Goal: Task Accomplishment & Management: Use online tool/utility

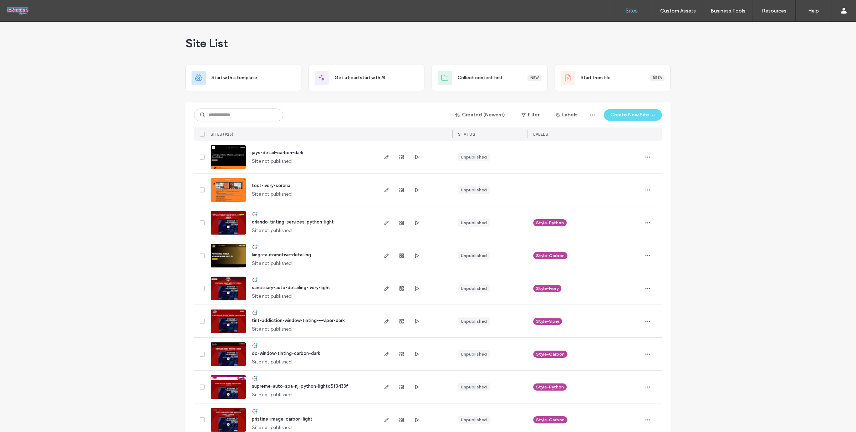
click at [346, 101] on div at bounding box center [428, 100] width 485 height 6
click at [245, 119] on input at bounding box center [238, 114] width 89 height 13
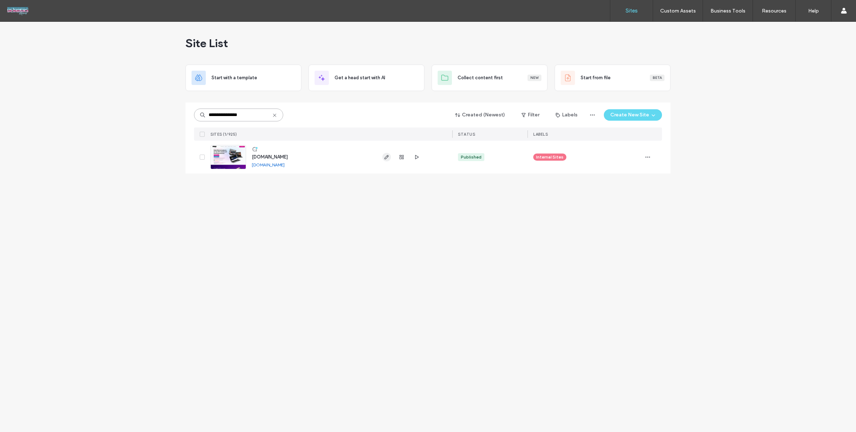
type input "**********"
click at [385, 154] on icon "button" at bounding box center [387, 157] width 6 height 6
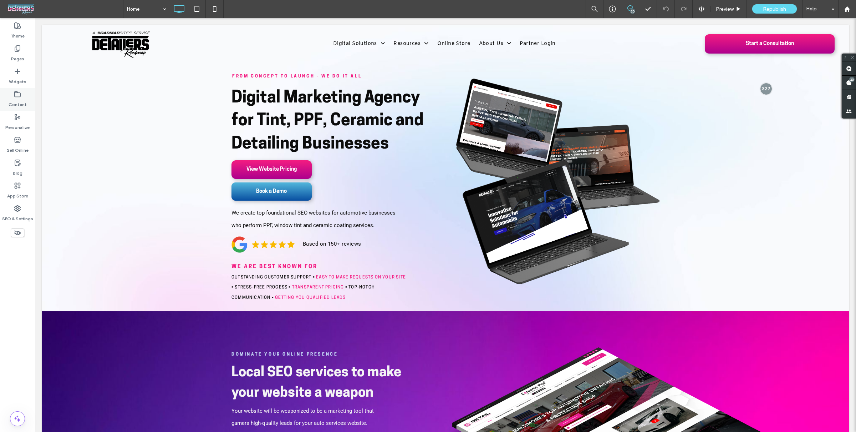
click at [19, 101] on label "Content" at bounding box center [18, 103] width 18 height 10
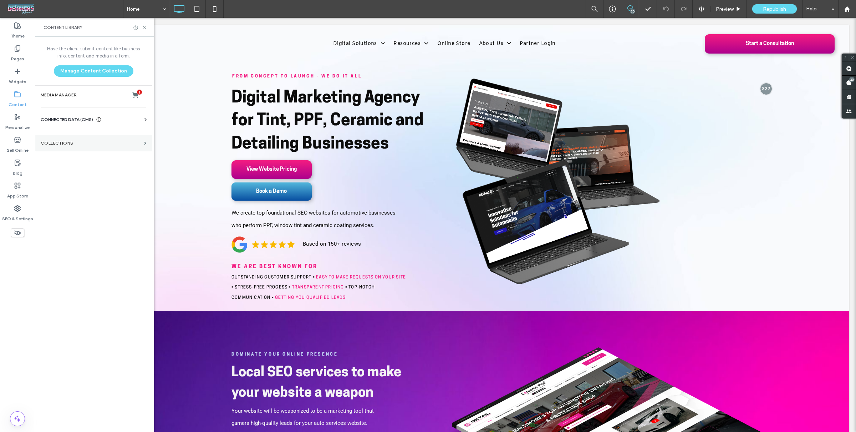
click at [84, 141] on label "Collections" at bounding box center [91, 143] width 101 height 5
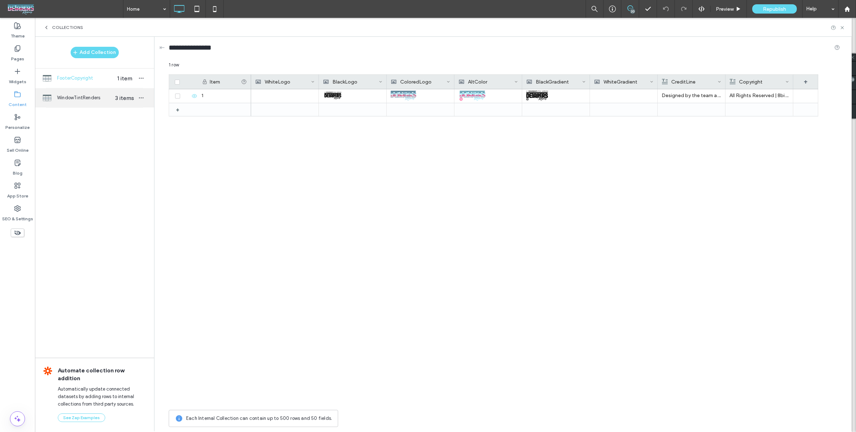
click at [84, 95] on span "WindowTintRenders" at bounding box center [84, 97] width 55 height 7
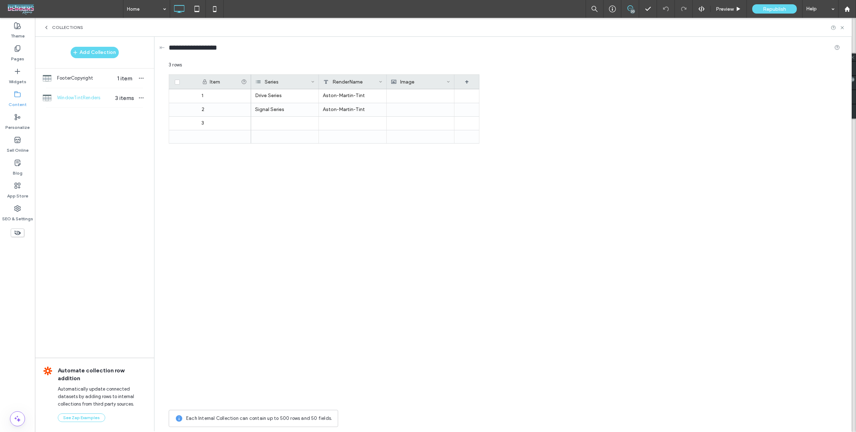
click at [85, 98] on span "WindowTintRenders" at bounding box center [84, 97] width 55 height 7
copy span "WindowTintRenders"
